Goal: Contribute content

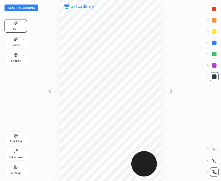
scroll to position [181, 131]
click at [15, 137] on icon at bounding box center [15, 135] width 4 height 4
click at [48, 91] on icon at bounding box center [49, 90] width 7 height 7
click at [174, 90] on icon at bounding box center [171, 90] width 7 height 7
click at [165, 42] on div at bounding box center [110, 90] width 131 height 181
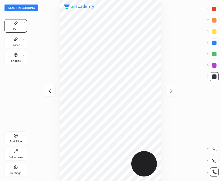
click at [50, 90] on icon at bounding box center [49, 90] width 7 height 7
click at [53, 91] on div at bounding box center [110, 90] width 131 height 181
click at [169, 89] on icon at bounding box center [171, 90] width 7 height 7
click at [29, 8] on button "Start recording" at bounding box center [21, 7] width 34 height 7
click at [18, 6] on button "End recording" at bounding box center [19, 7] width 31 height 7
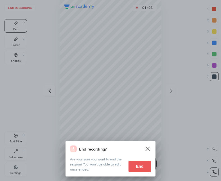
click at [139, 166] on button "End" at bounding box center [139, 165] width 22 height 11
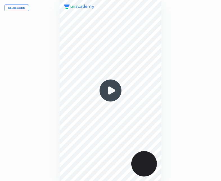
click at [18, 10] on button "Re-record" at bounding box center [16, 7] width 24 height 7
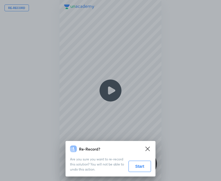
click at [141, 167] on button "Start" at bounding box center [139, 165] width 22 height 11
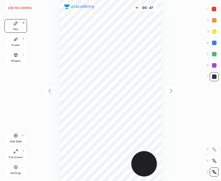
click at [19, 8] on button "End recording" at bounding box center [19, 7] width 31 height 7
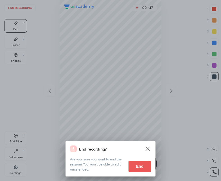
click at [146, 164] on button "End" at bounding box center [139, 165] width 22 height 11
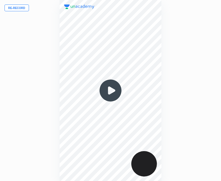
click at [15, 8] on button "Re-record" at bounding box center [16, 7] width 24 height 7
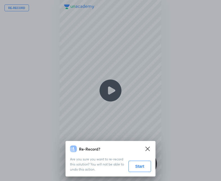
click at [143, 161] on button "Start" at bounding box center [139, 165] width 22 height 11
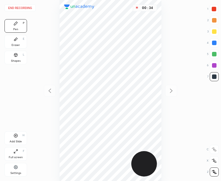
click at [210, 11] on div at bounding box center [213, 8] width 9 height 9
click at [15, 131] on div "Add Slide H" at bounding box center [15, 137] width 22 height 13
click at [54, 89] on div at bounding box center [50, 91] width 12 height 12
click at [172, 87] on div at bounding box center [171, 91] width 12 height 12
click at [52, 90] on icon at bounding box center [49, 90] width 7 height 7
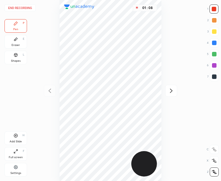
click at [20, 135] on div "Add Slide H" at bounding box center [15, 137] width 22 height 13
click at [169, 90] on icon at bounding box center [171, 90] width 7 height 7
click at [53, 90] on icon at bounding box center [49, 90] width 7 height 7
click at [171, 92] on icon at bounding box center [171, 91] width 3 height 4
click at [48, 91] on icon at bounding box center [49, 90] width 7 height 7
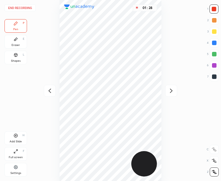
click at [172, 90] on icon at bounding box center [171, 91] width 3 height 4
click at [48, 89] on icon at bounding box center [49, 90] width 7 height 7
click at [17, 142] on div "Add Slide" at bounding box center [16, 141] width 12 height 3
click at [51, 91] on icon at bounding box center [49, 90] width 7 height 7
click at [172, 90] on icon at bounding box center [171, 90] width 7 height 7
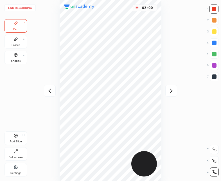
click at [16, 56] on icon at bounding box center [16, 56] width 0 height 2
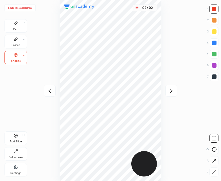
click at [15, 30] on div "Pen" at bounding box center [15, 29] width 5 height 3
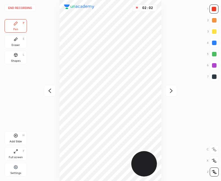
click at [48, 83] on div "02 : 02" at bounding box center [110, 90] width 131 height 181
click at [50, 87] on icon at bounding box center [49, 90] width 7 height 7
click at [49, 87] on div at bounding box center [50, 91] width 12 height 12
click at [215, 9] on div at bounding box center [214, 9] width 4 height 4
click at [172, 87] on div at bounding box center [171, 91] width 12 height 12
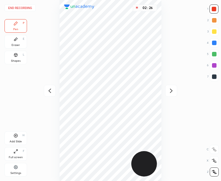
click at [52, 88] on icon at bounding box center [49, 90] width 7 height 7
click at [172, 89] on icon at bounding box center [171, 90] width 7 height 7
click at [51, 90] on icon at bounding box center [49, 90] width 7 height 7
click at [212, 76] on div at bounding box center [214, 76] width 4 height 4
click at [15, 135] on icon at bounding box center [16, 135] width 2 height 2
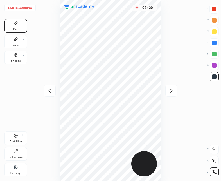
click at [50, 90] on icon at bounding box center [49, 90] width 7 height 7
click at [174, 88] on icon at bounding box center [171, 90] width 7 height 7
click at [49, 89] on icon at bounding box center [49, 90] width 7 height 7
click at [175, 89] on div at bounding box center [171, 91] width 12 height 12
click at [53, 85] on div at bounding box center [50, 91] width 12 height 12
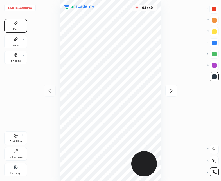
click at [173, 92] on icon at bounding box center [171, 90] width 7 height 7
click at [46, 91] on div at bounding box center [50, 91] width 12 height 12
click at [168, 91] on icon at bounding box center [171, 90] width 7 height 7
click at [50, 91] on icon at bounding box center [49, 90] width 7 height 7
click at [17, 136] on icon at bounding box center [15, 135] width 4 height 4
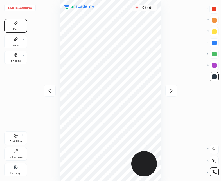
click at [46, 91] on div at bounding box center [50, 91] width 12 height 12
click at [172, 91] on icon at bounding box center [171, 91] width 3 height 4
click at [49, 93] on icon at bounding box center [49, 90] width 7 height 7
click at [169, 93] on icon at bounding box center [171, 90] width 7 height 7
click at [169, 90] on icon at bounding box center [171, 90] width 7 height 7
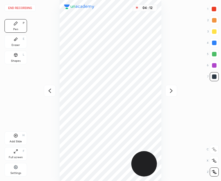
click at [171, 89] on icon at bounding box center [171, 90] width 7 height 7
click at [52, 90] on icon at bounding box center [49, 90] width 7 height 7
click at [50, 91] on icon at bounding box center [49, 90] width 7 height 7
click at [19, 7] on button "End recording" at bounding box center [19, 7] width 31 height 7
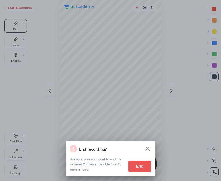
click at [138, 164] on button "End" at bounding box center [139, 165] width 22 height 11
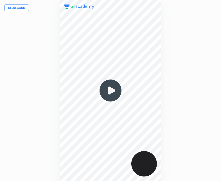
click at [110, 91] on img at bounding box center [110, 90] width 27 height 27
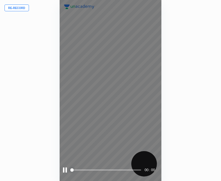
click at [70, 168] on span "styled slider" at bounding box center [71, 169] width 3 height 3
